Goal: Entertainment & Leisure: Browse casually

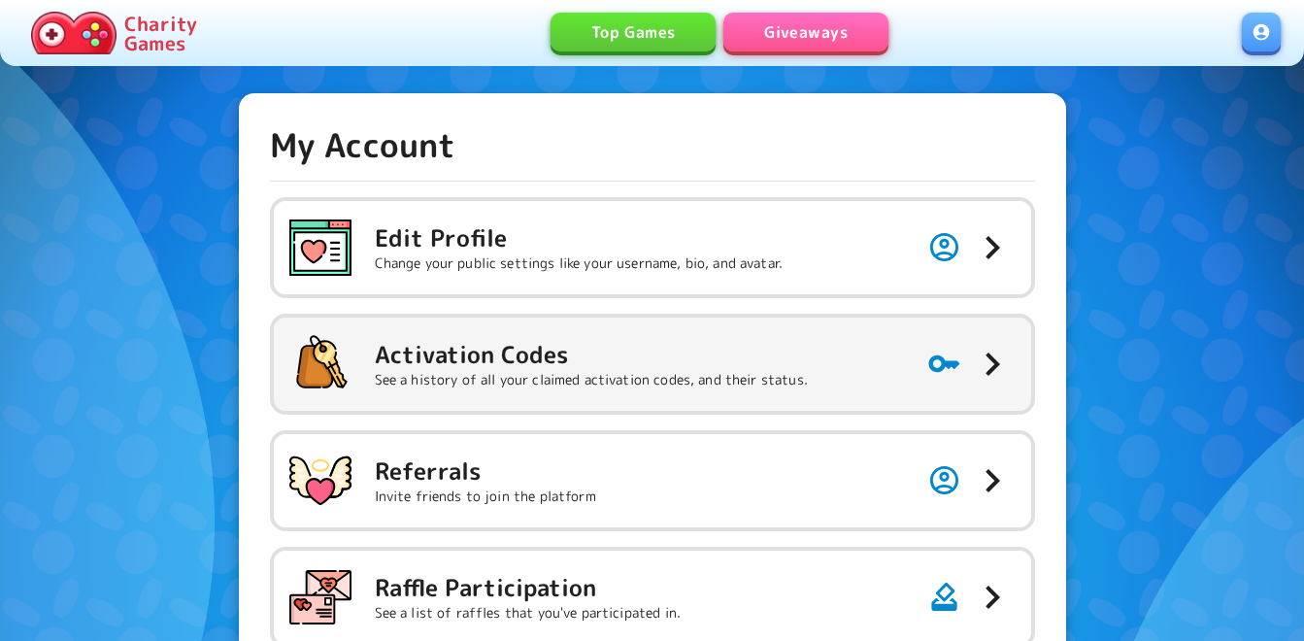
click at [565, 355] on h5 "Activation Codes" at bounding box center [591, 354] width 433 height 31
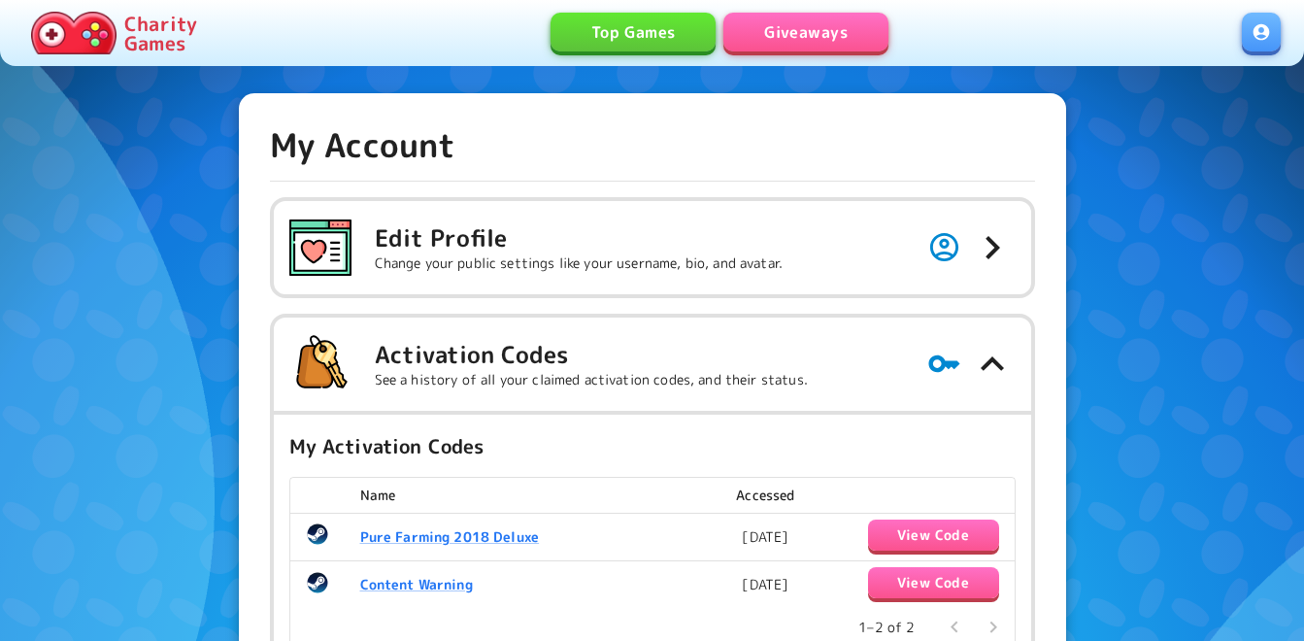
click at [805, 40] on link "Giveaways" at bounding box center [805, 32] width 165 height 39
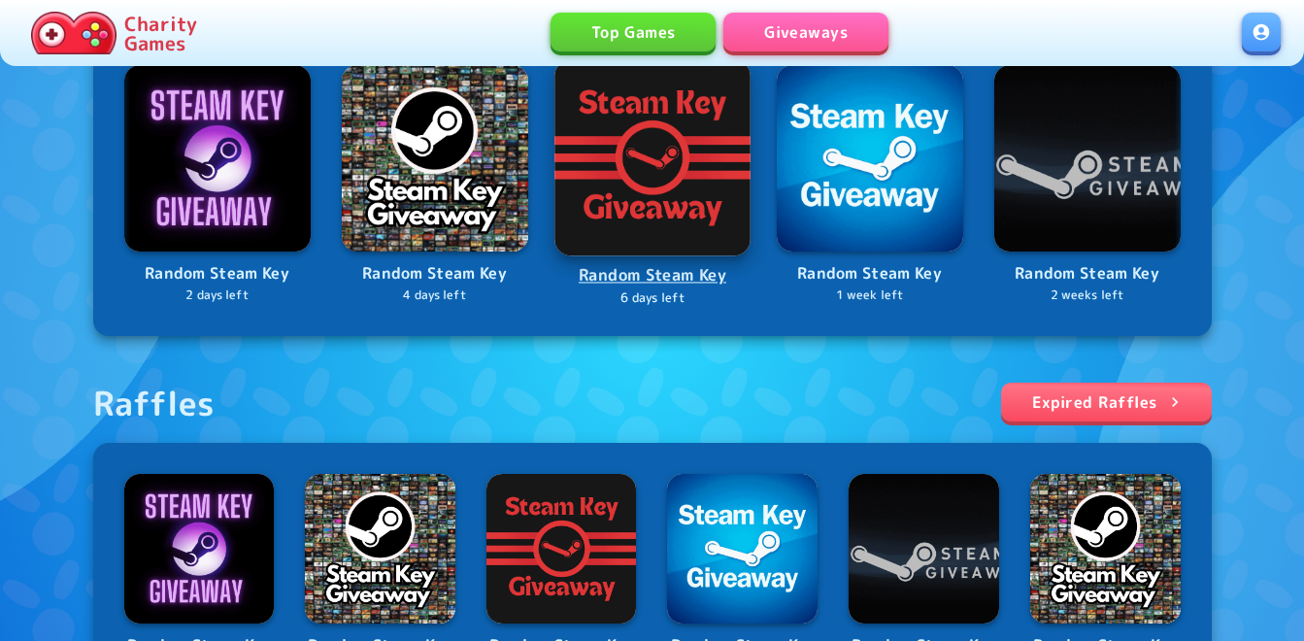
scroll to position [583, 0]
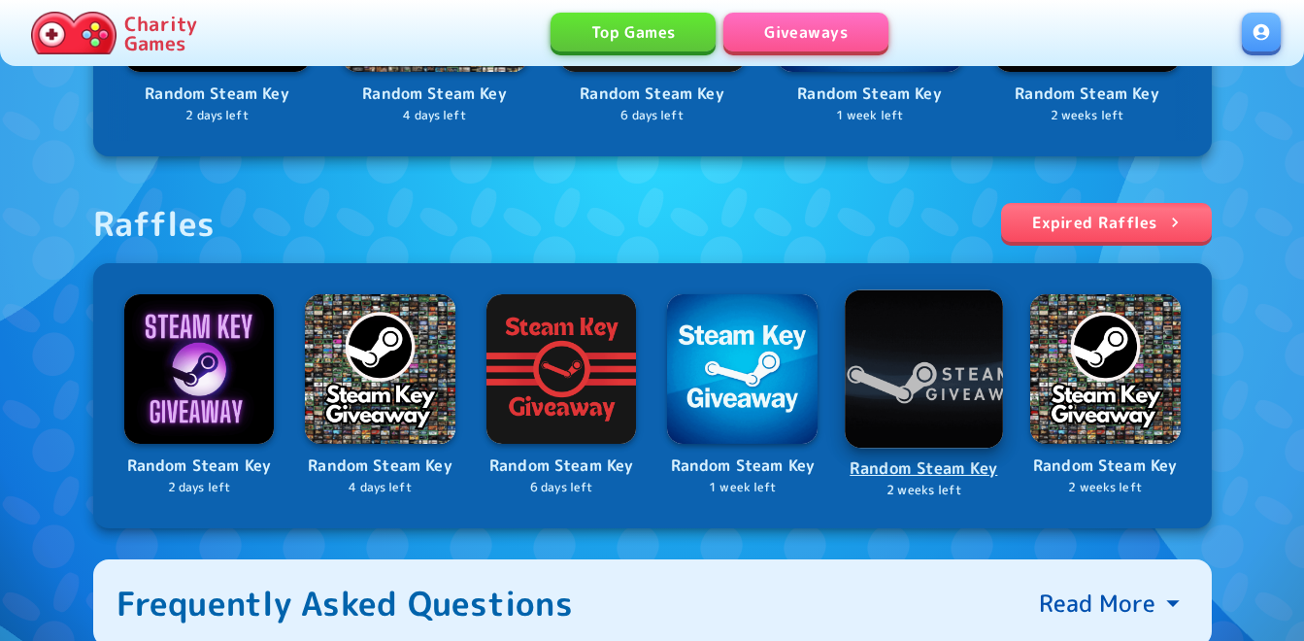
click at [919, 330] on img at bounding box center [924, 368] width 158 height 158
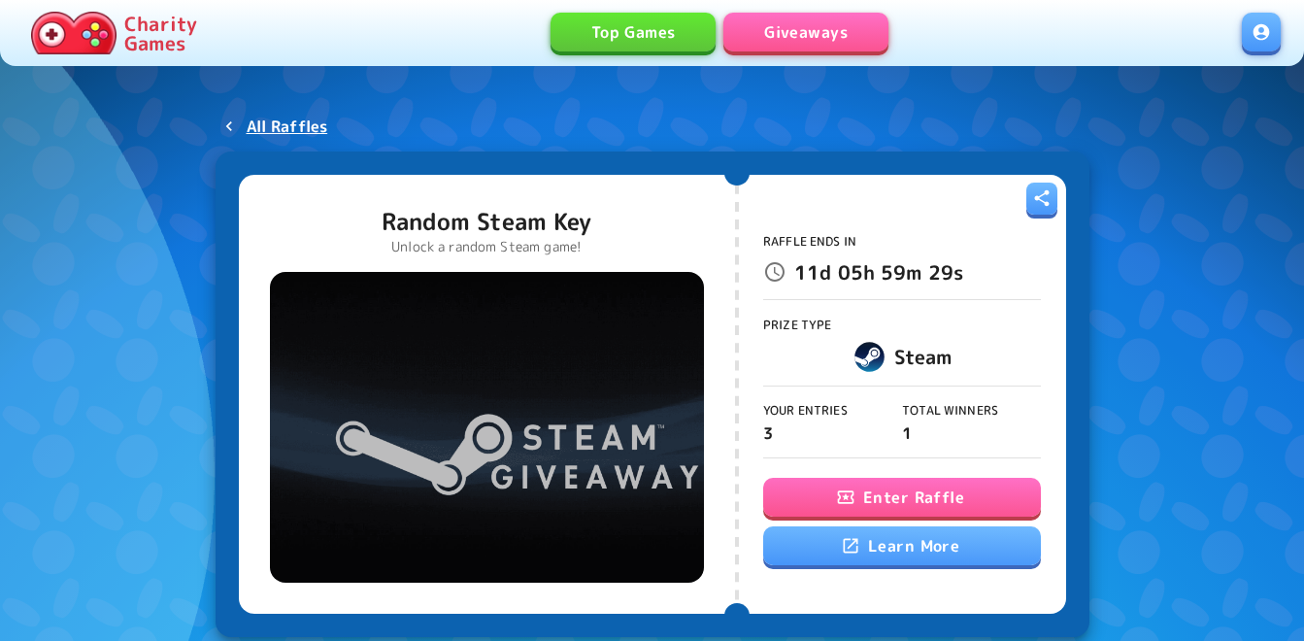
click at [839, 492] on icon "button" at bounding box center [845, 497] width 17 height 13
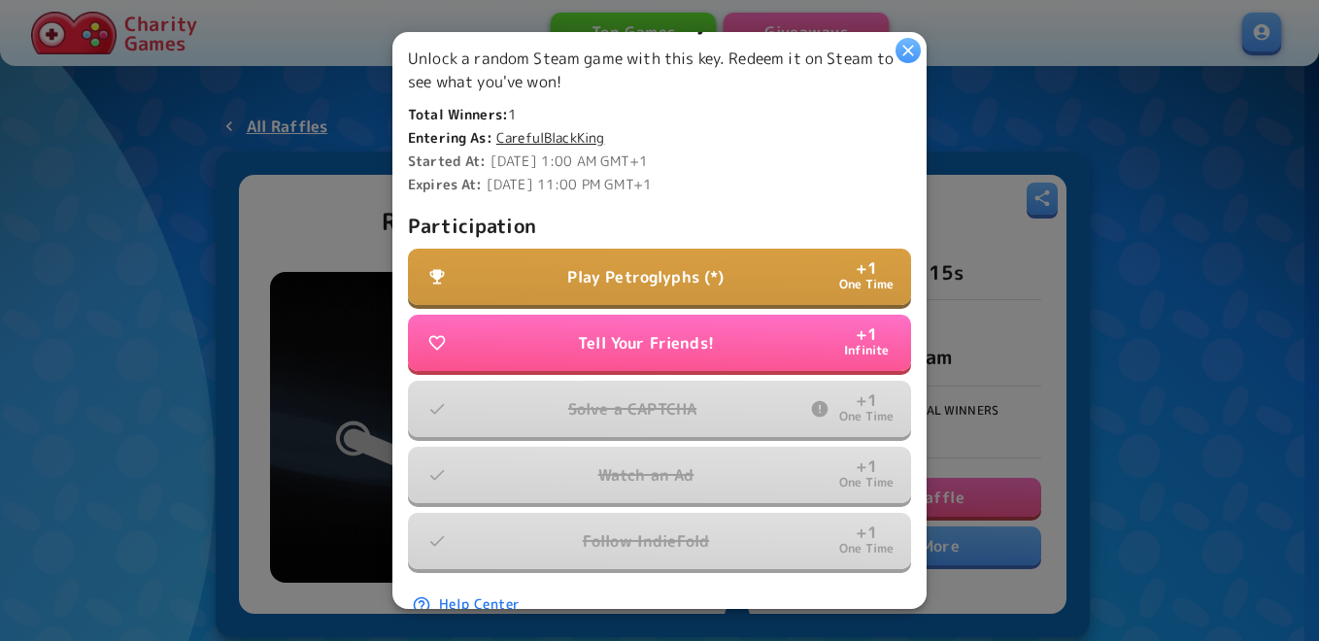
scroll to position [486, 0]
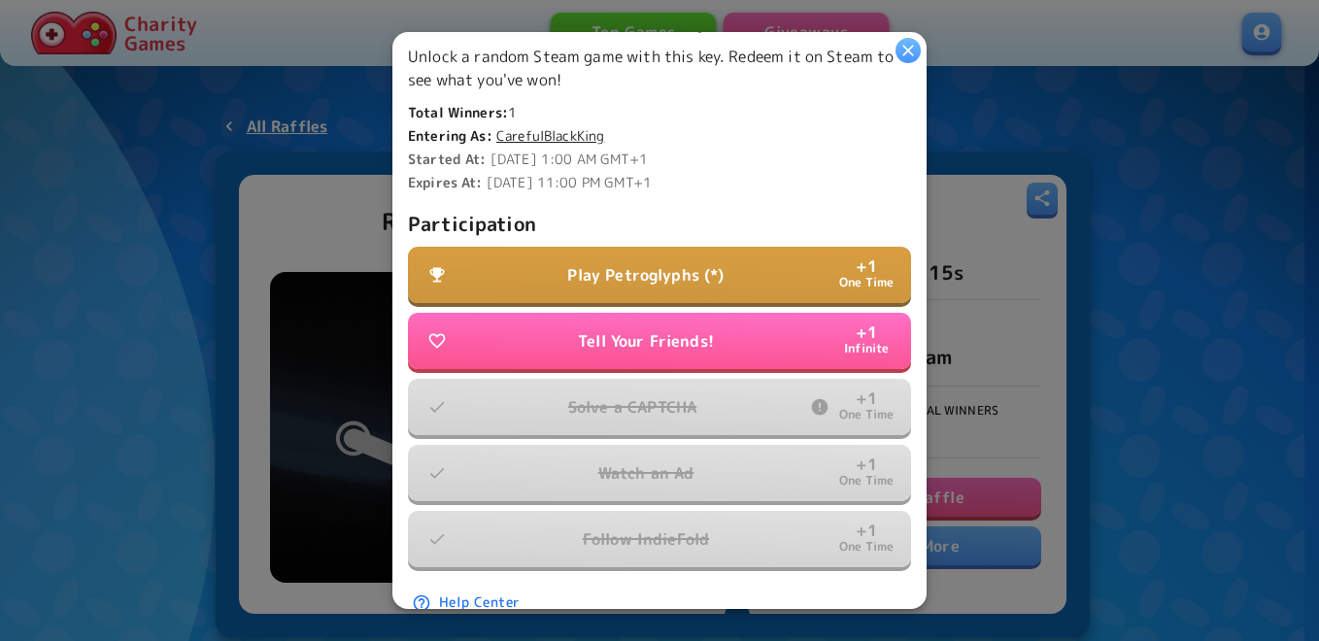
click at [660, 275] on p "Play Petroglyphs (*)" at bounding box center [645, 274] width 156 height 23
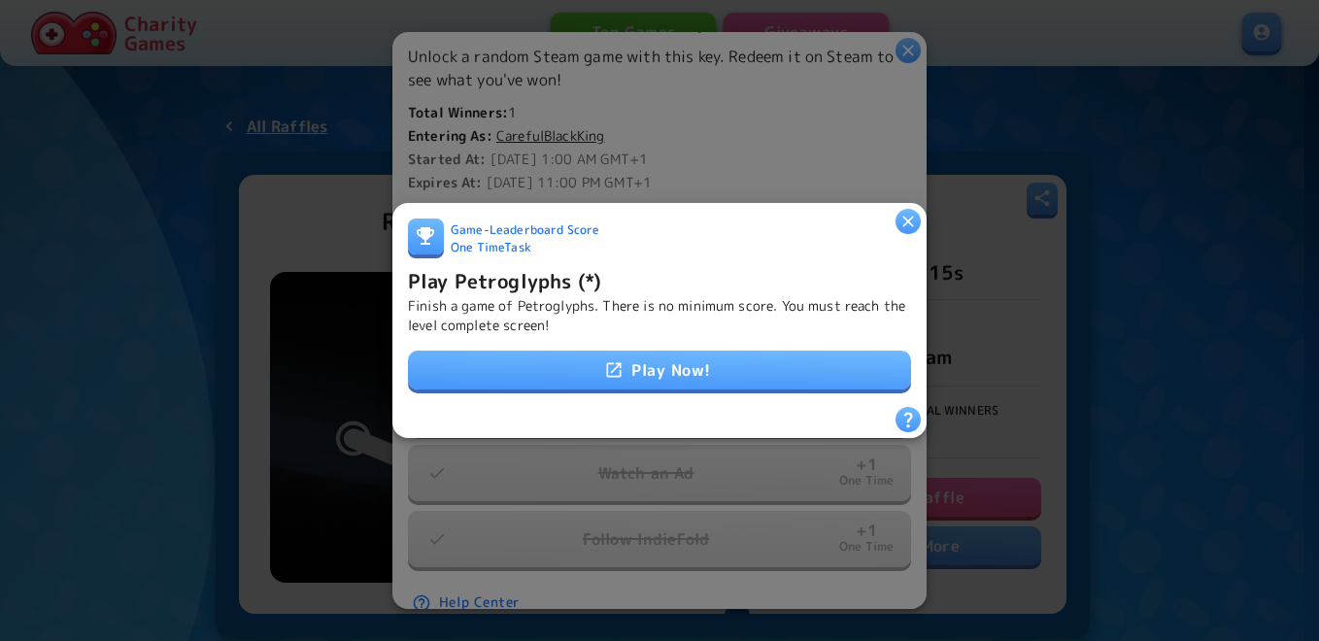
click at [668, 365] on link "Play Now!" at bounding box center [659, 370] width 503 height 39
click at [534, 282] on h6 "Play Petroglyphs (*)" at bounding box center [504, 280] width 193 height 31
